Goal: Check status: Check status

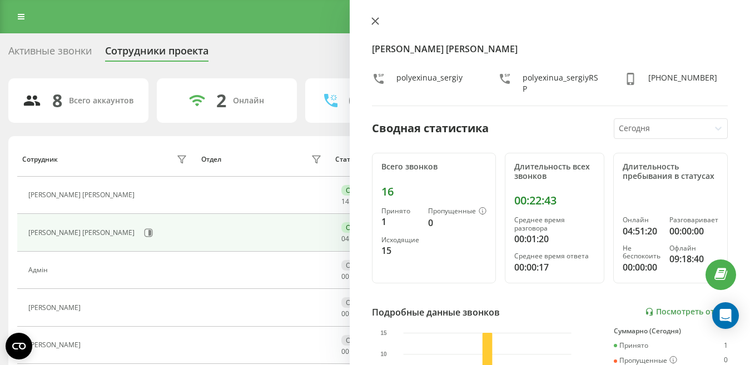
click at [374, 22] on icon at bounding box center [375, 21] width 7 height 7
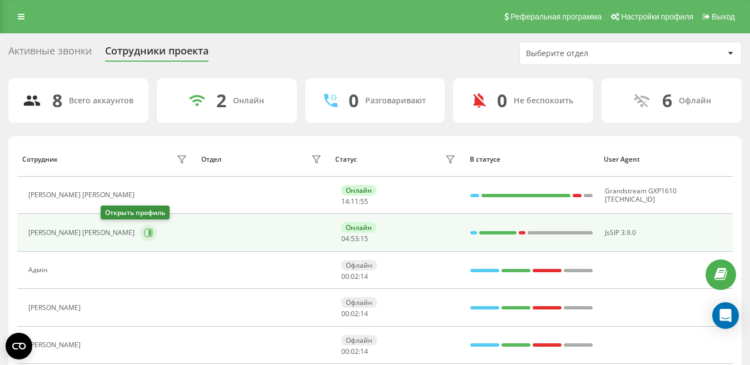
click at [149, 233] on icon at bounding box center [150, 233] width 3 height 6
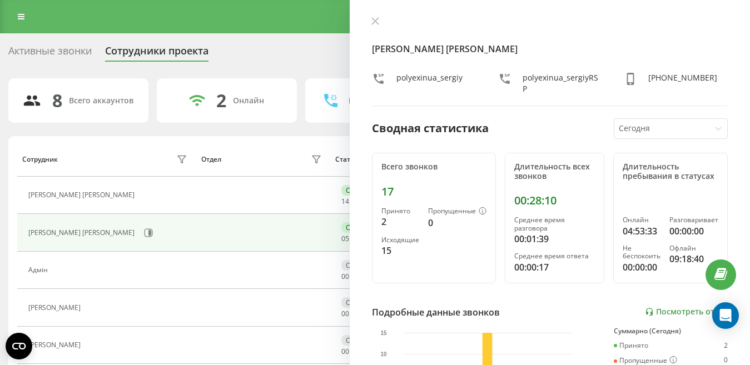
click at [373, 19] on icon at bounding box center [376, 21] width 8 height 8
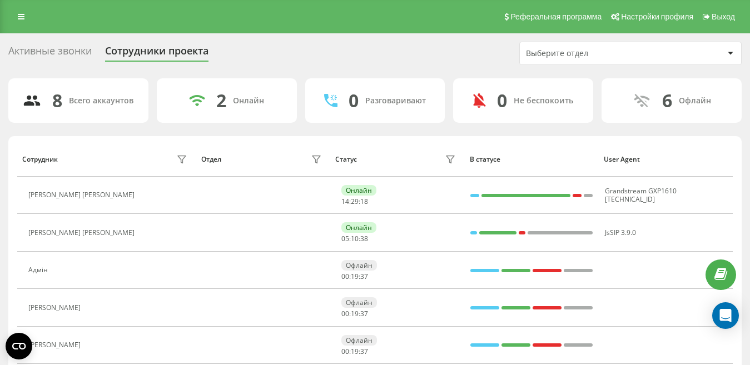
click at [142, 231] on icon at bounding box center [146, 233] width 9 height 9
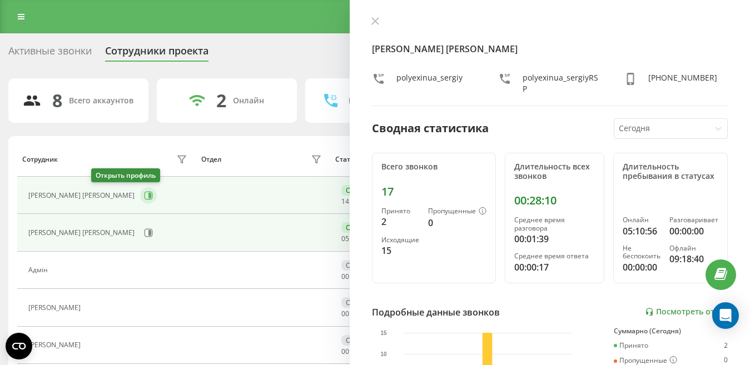
click at [144, 195] on icon at bounding box center [148, 195] width 9 height 9
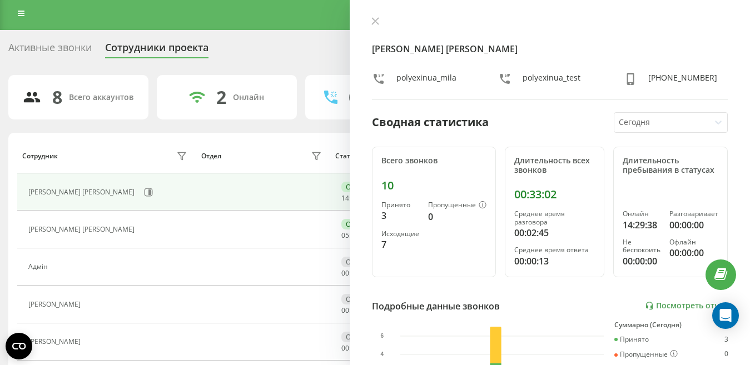
scroll to position [153, 0]
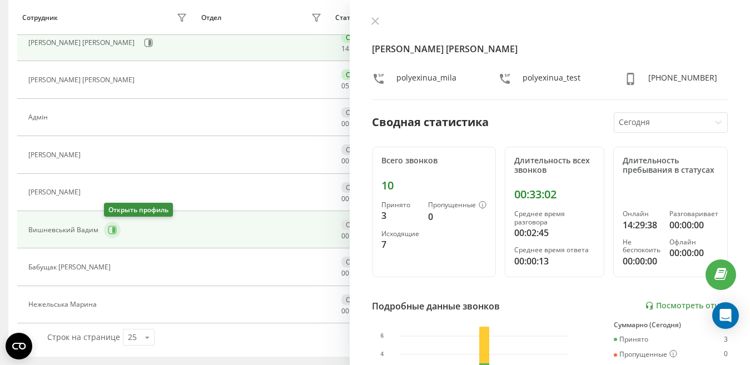
click at [113, 231] on icon at bounding box center [113, 230] width 3 height 6
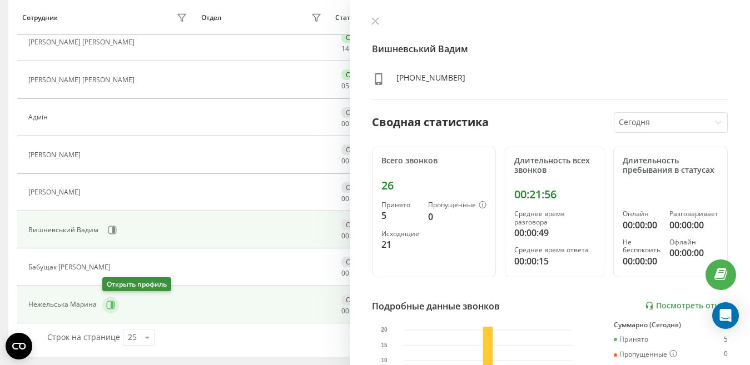
click at [110, 307] on icon at bounding box center [110, 305] width 9 height 9
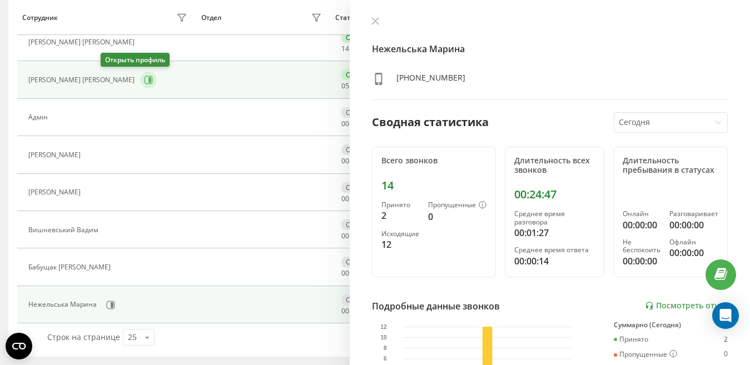
click at [149, 78] on icon at bounding box center [150, 80] width 3 height 6
